Goal: Task Accomplishment & Management: Manage account settings

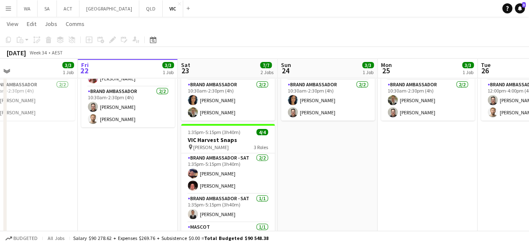
scroll to position [109, 0]
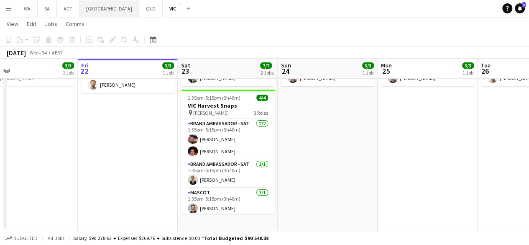
click at [89, 10] on button "NSW Close" at bounding box center [110, 8] width 60 height 16
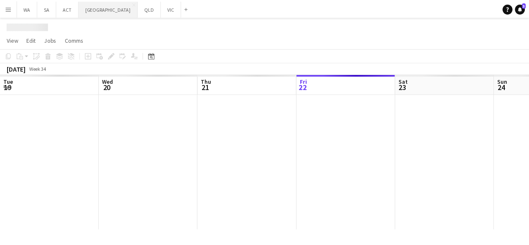
scroll to position [0, 200]
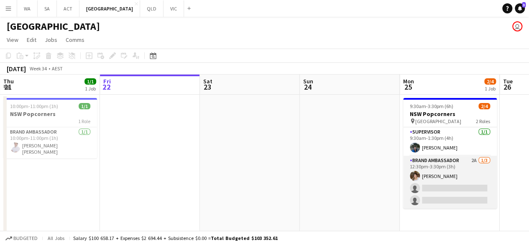
click at [449, 200] on app-card-role "Brand Ambassador 2A [DATE] 12:30pm-3:30pm (3h) [PERSON_NAME] single-neutral-act…" at bounding box center [450, 182] width 94 height 53
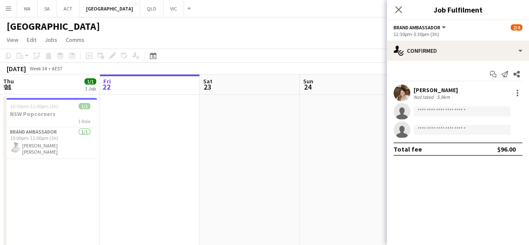
click at [428, 40] on app-options-switcher "Brand Ambassador All roles Brand Ambassador [DATE] 12:30pm-3:30pm (3h)" at bounding box center [458, 30] width 142 height 21
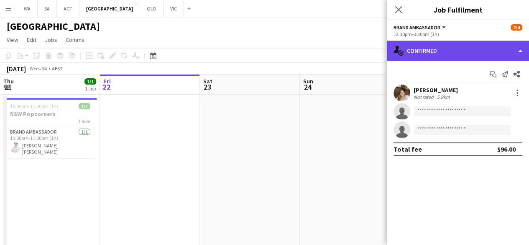
click at [430, 54] on div "single-neutral-actions-check-2 Confirmed" at bounding box center [458, 51] width 142 height 20
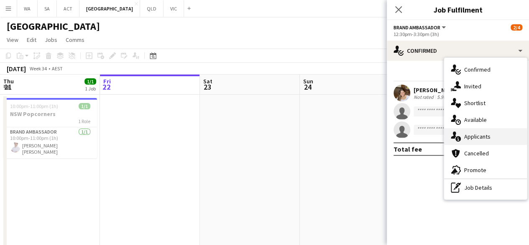
click at [472, 137] on div "single-neutral-actions-information Applicants" at bounding box center [485, 136] width 83 height 17
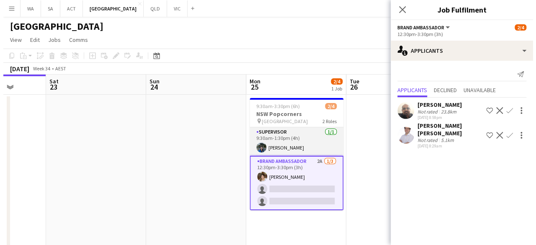
scroll to position [0, 208]
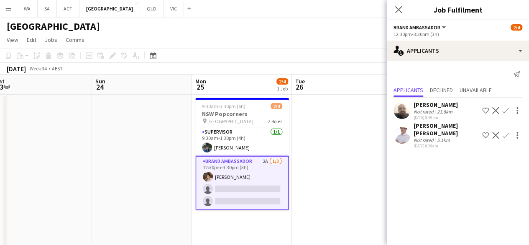
click at [348, 165] on app-date-cell at bounding box center [342, 191] width 100 height 193
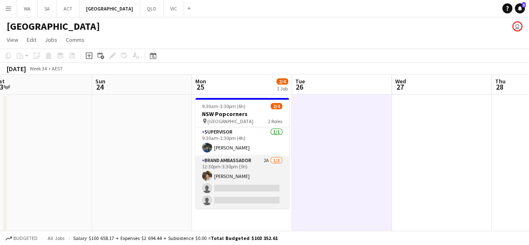
click at [275, 177] on app-card-role "Brand Ambassador 2A [DATE] 12:30pm-3:30pm (3h) [PERSON_NAME] single-neutral-act…" at bounding box center [242, 182] width 94 height 53
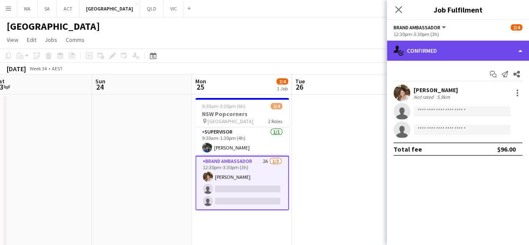
click at [399, 59] on div "single-neutral-actions-check-2 Confirmed" at bounding box center [458, 51] width 142 height 20
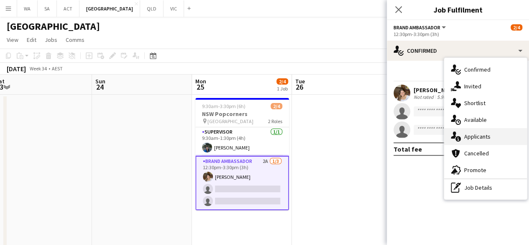
click at [467, 131] on div "single-neutral-actions-information Applicants" at bounding box center [485, 136] width 83 height 17
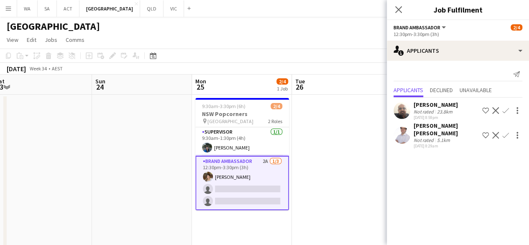
click at [356, 140] on app-date-cell at bounding box center [342, 191] width 100 height 193
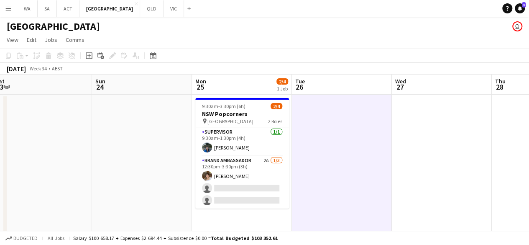
click at [356, 140] on app-date-cell at bounding box center [342, 191] width 100 height 193
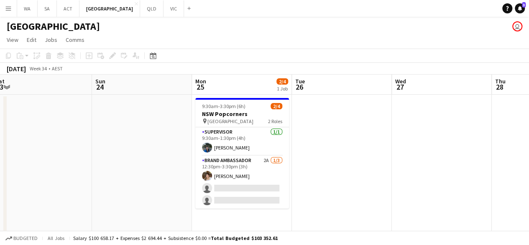
click at [355, 140] on app-date-cell at bounding box center [342, 191] width 100 height 193
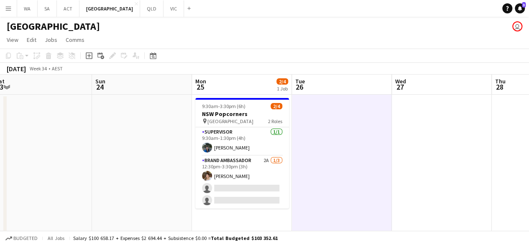
click at [355, 140] on app-date-cell at bounding box center [342, 191] width 100 height 193
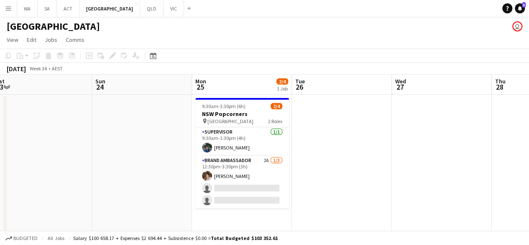
click at [355, 140] on app-date-cell at bounding box center [342, 191] width 100 height 193
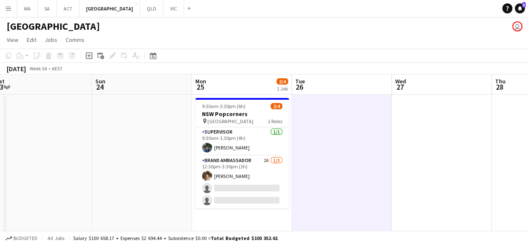
click at [366, 138] on app-date-cell at bounding box center [342, 191] width 100 height 193
